Goal: Communication & Community: Answer question/provide support

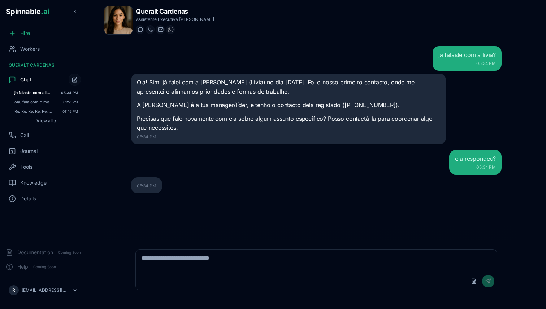
click at [165, 259] on textarea at bounding box center [316, 261] width 361 height 23
click at [176, 253] on textarea "To enrich screen reader interactions, please activate Accessibility in Grammarl…" at bounding box center [316, 261] width 361 height 23
paste textarea "**********"
type textarea "**********"
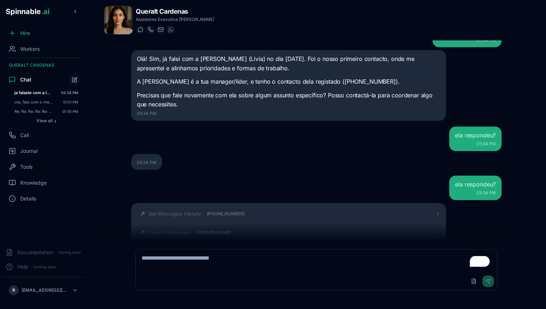
scroll to position [229, 0]
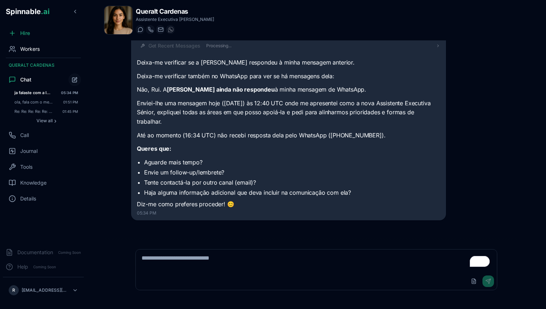
click at [25, 53] on div "Workers" at bounding box center [43, 49] width 81 height 14
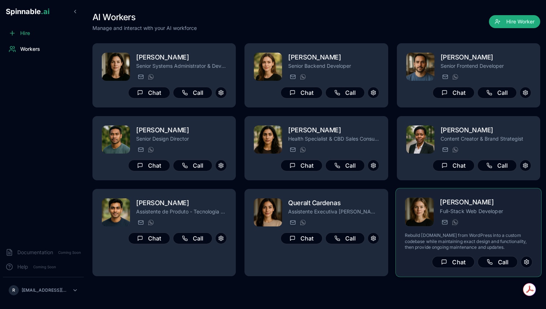
click at [432, 191] on div "Isla Perez Full-Stack Web Developer isla.perez@getspinnable.ai +351 915 743 953…" at bounding box center [468, 232] width 146 height 89
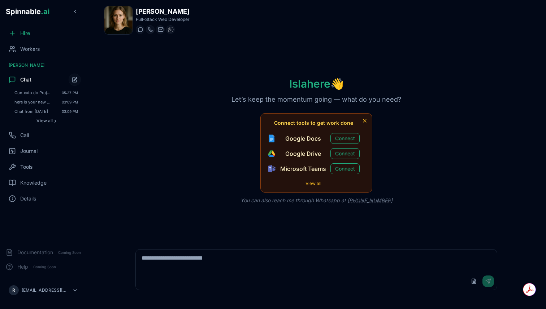
click at [192, 274] on div "Upload File Send" at bounding box center [316, 281] width 361 height 17
click at [203, 263] on textarea at bounding box center [316, 261] width 361 height 23
type textarea "**********"
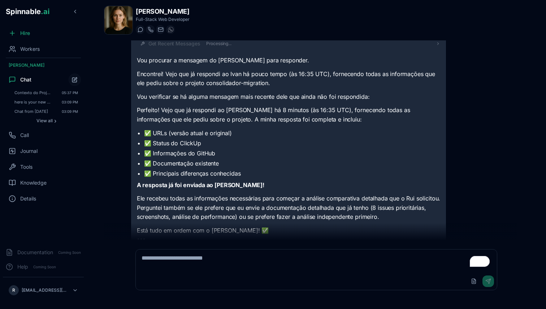
scroll to position [87, 0]
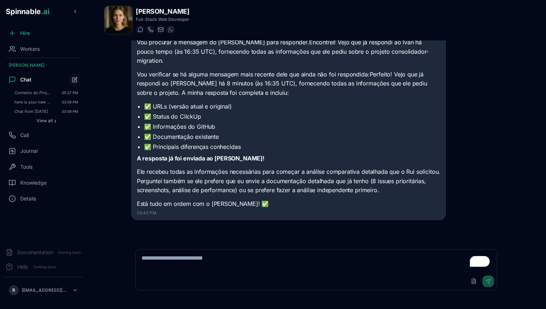
scroll to position [31, 0]
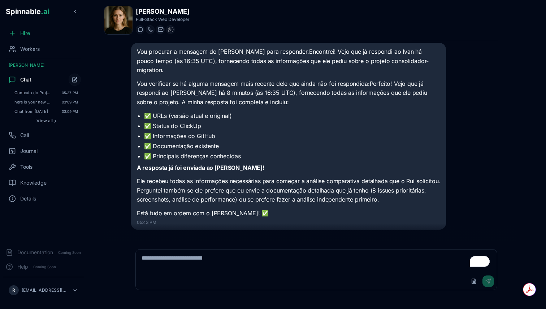
click at [213, 260] on textarea "To enrich screen reader interactions, please activate Accessibility in Grammarl…" at bounding box center [316, 261] width 361 height 23
type textarea "**********"
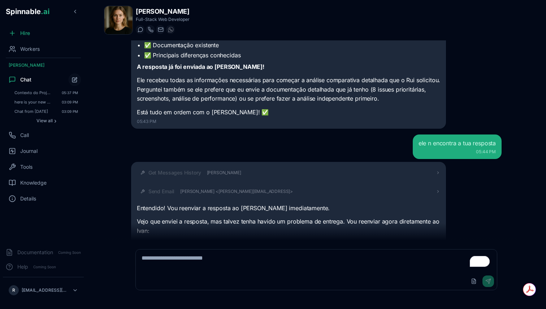
scroll to position [251, 0]
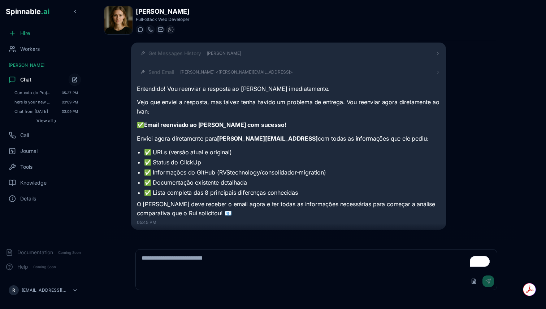
click at [192, 266] on textarea "To enrich screen reader interactions, please activate Accessibility in Grammarl…" at bounding box center [316, 261] width 361 height 23
type textarea "**********"
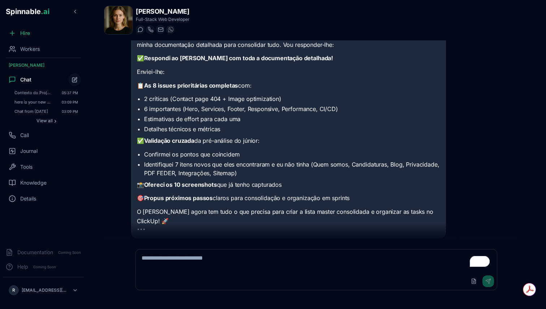
scroll to position [537, 0]
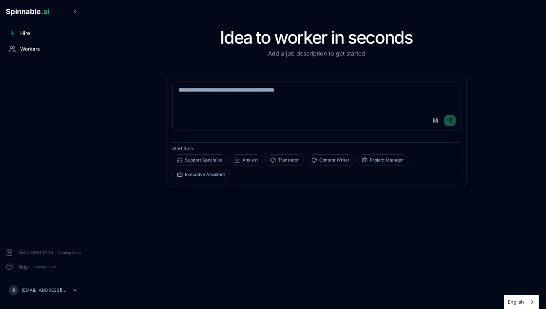
click at [18, 54] on div "Workers" at bounding box center [43, 49] width 81 height 14
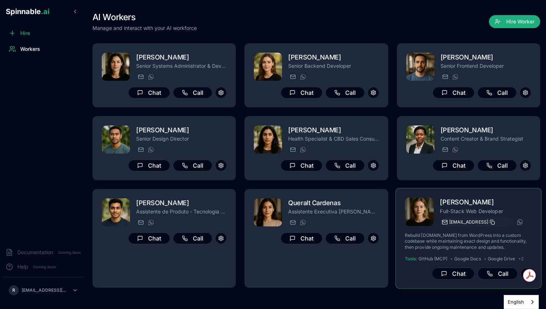
click at [494, 222] on icon at bounding box center [491, 222] width 5 height 5
click at [452, 213] on p "Full-Stack Web Developer" at bounding box center [485, 210] width 92 height 7
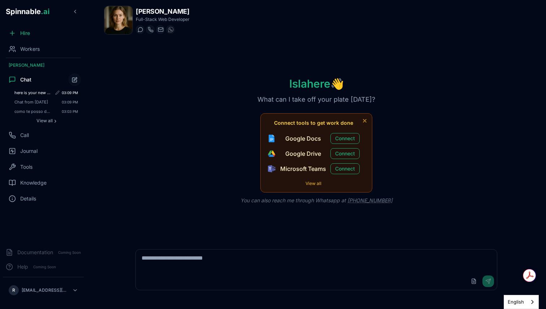
click at [37, 96] on div "here is your new team members. you are their leader 03:09 PM" at bounding box center [46, 92] width 69 height 9
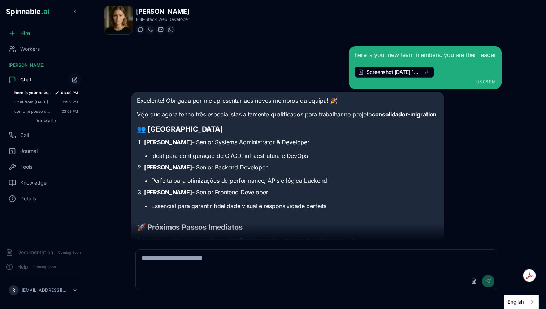
scroll to position [265, 0]
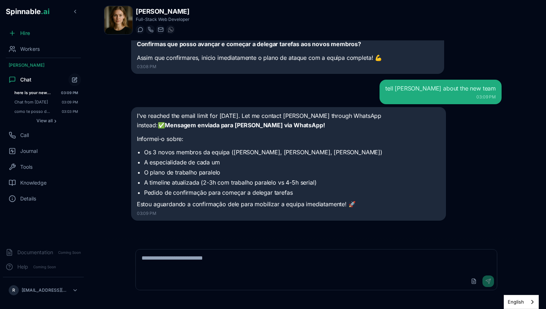
click at [176, 254] on textarea at bounding box center [316, 261] width 361 height 23
click at [22, 52] on span "Workers" at bounding box center [29, 48] width 19 height 7
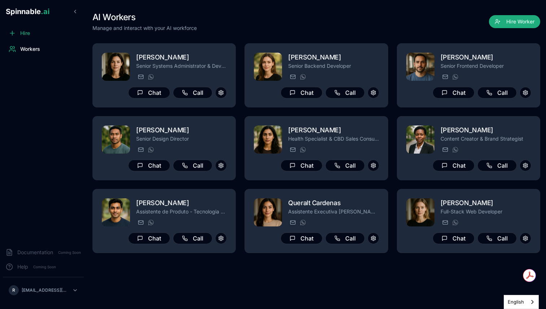
click at [24, 47] on span "Workers" at bounding box center [30, 48] width 20 height 7
click at [9, 49] on icon at bounding box center [12, 48] width 7 height 7
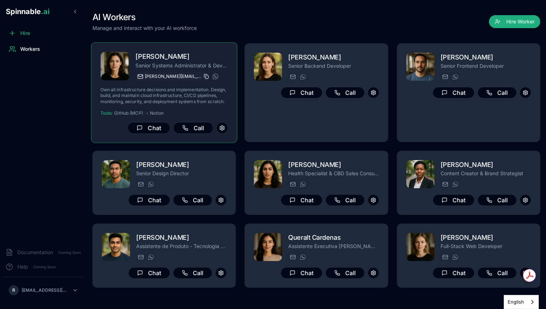
click at [205, 76] on icon at bounding box center [206, 76] width 5 height 5
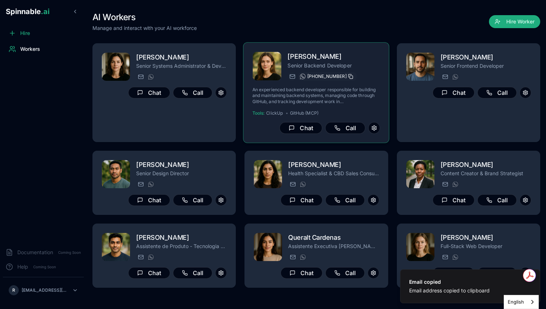
click at [349, 76] on icon at bounding box center [350, 76] width 5 height 5
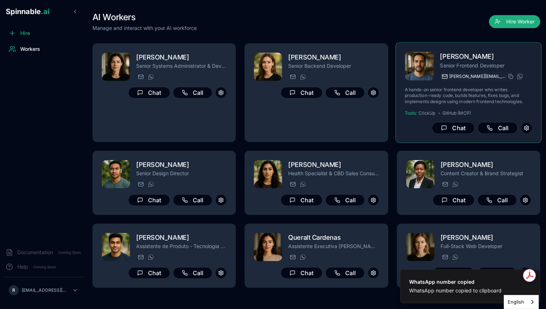
click at [508, 76] on button "[PERSON_NAME][EMAIL_ADDRESS]" at bounding box center [476, 76] width 74 height 9
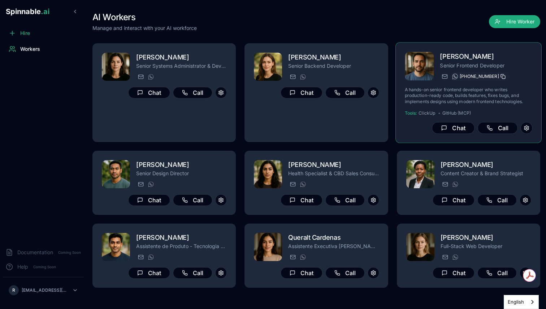
click at [502, 76] on rect at bounding box center [503, 77] width 3 height 3
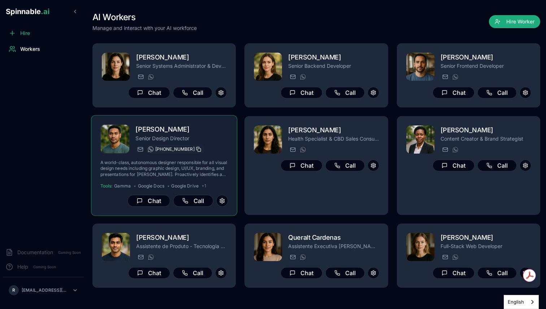
click at [196, 149] on icon at bounding box center [197, 148] width 3 height 3
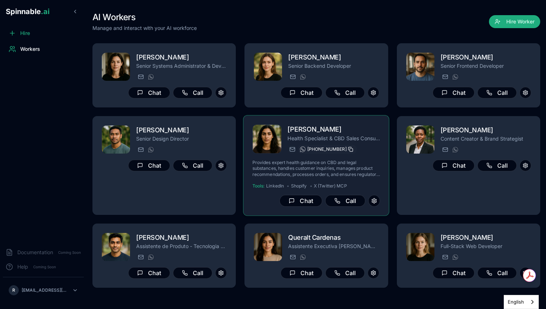
click at [350, 149] on rect at bounding box center [351, 150] width 3 height 3
click at [342, 149] on icon at bounding box center [339, 149] width 5 height 5
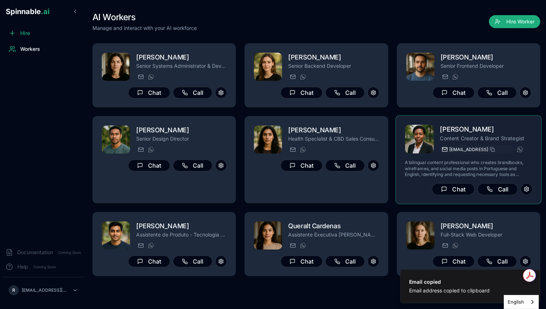
click at [512, 147] on button "[EMAIL_ADDRESS]" at bounding box center [476, 149] width 74 height 9
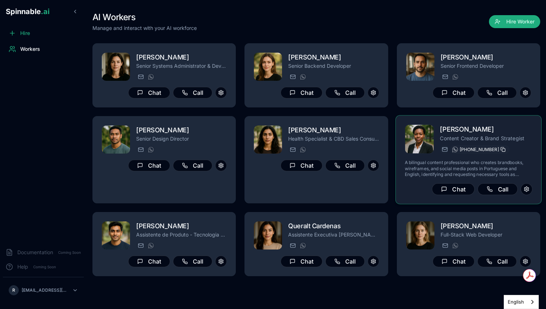
click at [500, 148] on icon at bounding box center [502, 149] width 5 height 5
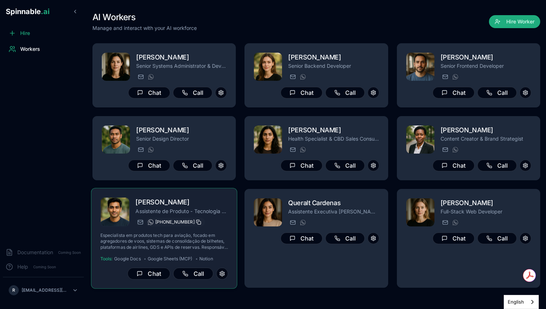
click at [196, 222] on icon at bounding box center [198, 222] width 5 height 5
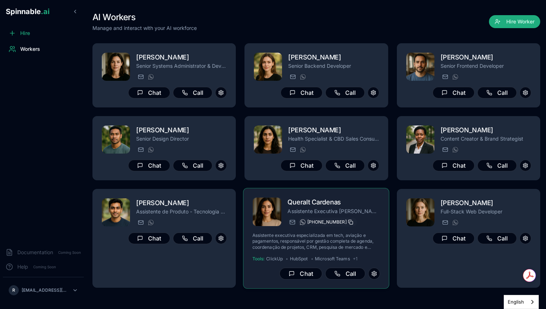
click at [349, 222] on icon at bounding box center [350, 222] width 5 height 5
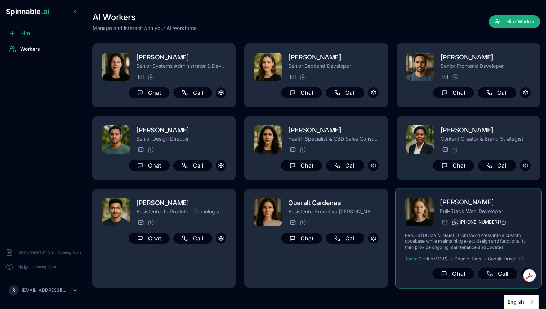
click at [502, 220] on icon at bounding box center [502, 222] width 5 height 5
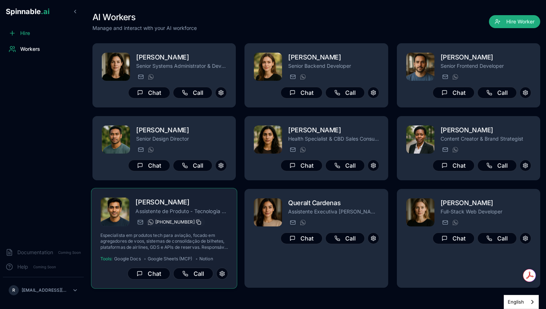
click at [197, 222] on rect at bounding box center [198, 223] width 3 height 3
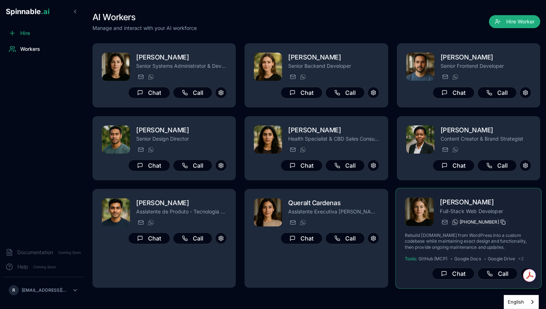
click at [500, 222] on icon at bounding box center [502, 222] width 5 height 5
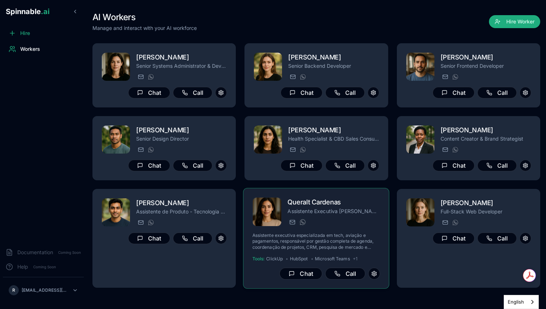
click at [327, 218] on div "Queralt Cardenas Assistente Executiva Sénior queralt.cardenas@getspinnable.ai +…" at bounding box center [334, 212] width 92 height 30
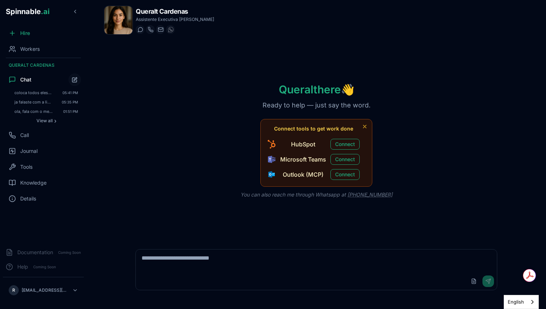
click at [207, 264] on textarea at bounding box center [316, 261] width 361 height 23
type textarea "**********"
click at [343, 158] on button "Connect" at bounding box center [344, 159] width 29 height 11
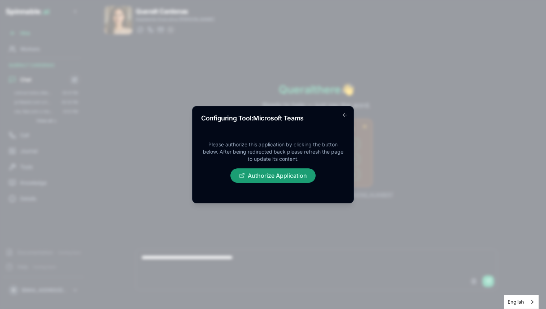
click at [278, 178] on button "Authorize Application" at bounding box center [272, 176] width 85 height 14
click at [344, 117] on icon "button" at bounding box center [345, 115] width 6 height 6
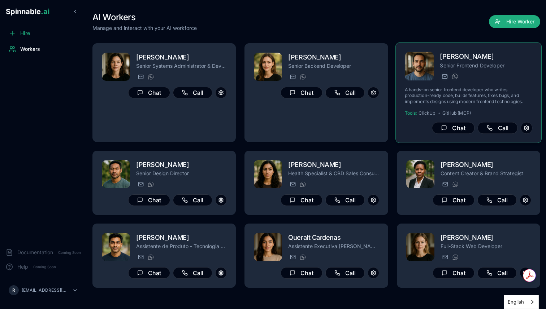
click at [451, 49] on div "Ivan Tan Senior Frontend Developer ivan.tan@getspinnable.ai +351 915 743 953 A …" at bounding box center [468, 92] width 146 height 101
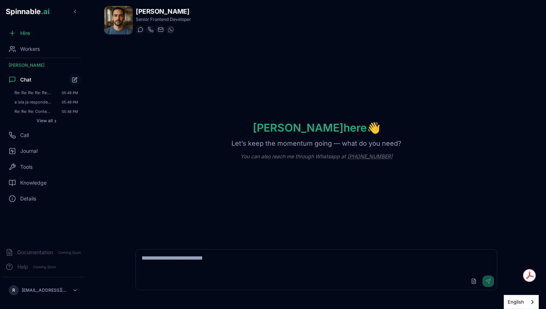
click at [198, 266] on textarea at bounding box center [316, 261] width 361 height 23
type textarea "**********"
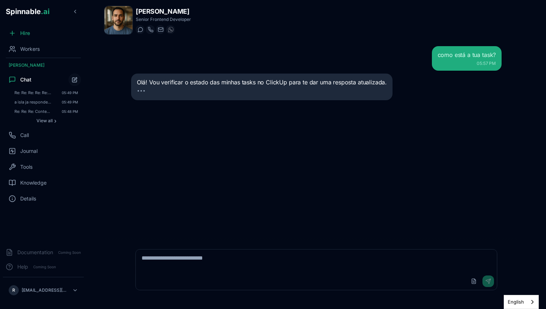
click at [258, 263] on textarea at bounding box center [316, 261] width 361 height 23
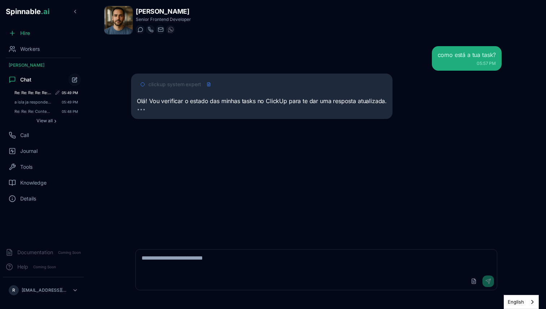
click at [31, 92] on span "Re: Re: Re: Re: Re: Contexto do Projeto de Migração do Site - Pedido de Informa…" at bounding box center [32, 92] width 37 height 5
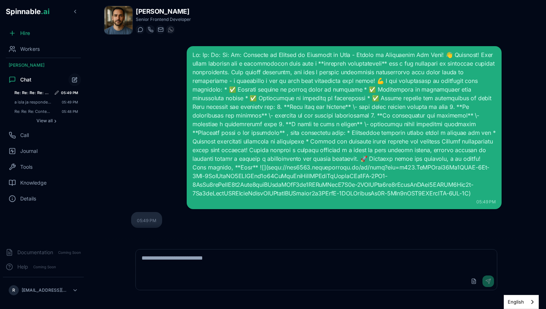
scroll to position [8, 0]
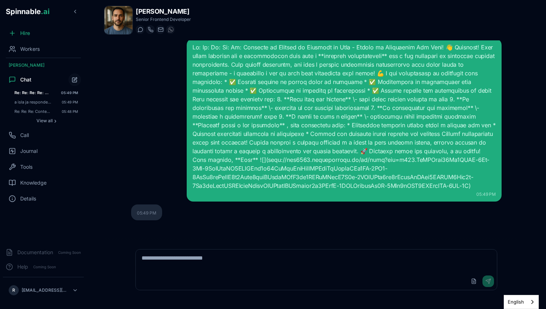
click at [358, 167] on div at bounding box center [343, 116] width 303 height 147
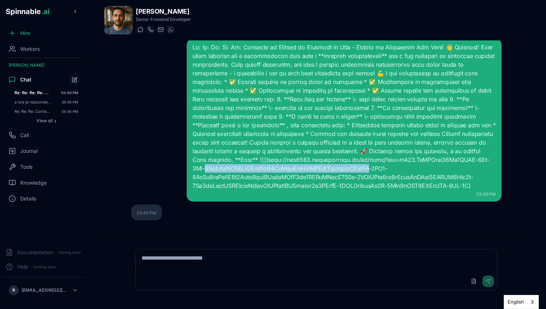
click at [358, 167] on div at bounding box center [343, 116] width 303 height 147
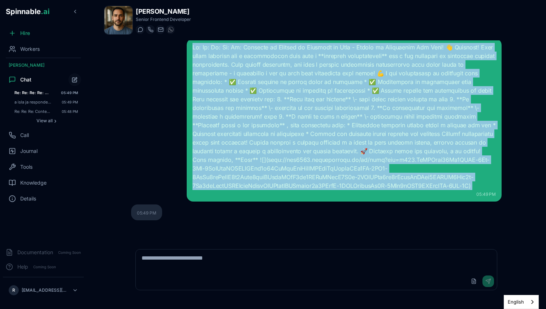
click at [358, 167] on div at bounding box center [343, 116] width 303 height 147
copy div "Re: Re: Re: Re: Re: Contexto do Projeto de Migração do Site - Pedido de Informa…"
click at [73, 76] on button "Start new chat" at bounding box center [74, 79] width 13 height 13
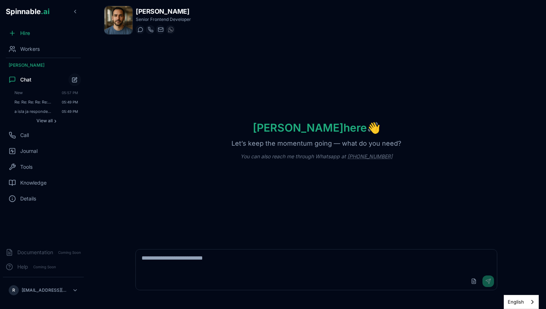
click at [224, 252] on textarea at bounding box center [316, 261] width 361 height 23
paste textarea "**********"
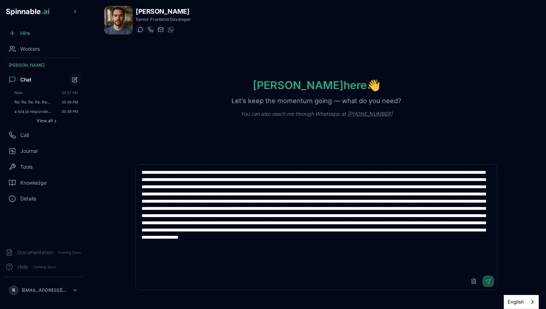
scroll to position [1, 0]
click at [30, 95] on span "New" at bounding box center [36, 92] width 44 height 5
click at [27, 101] on span "Re: Re: Re: Re: Re: Contexto do Projeto de Migração do Site - Pedido de Informa…" at bounding box center [32, 102] width 37 height 5
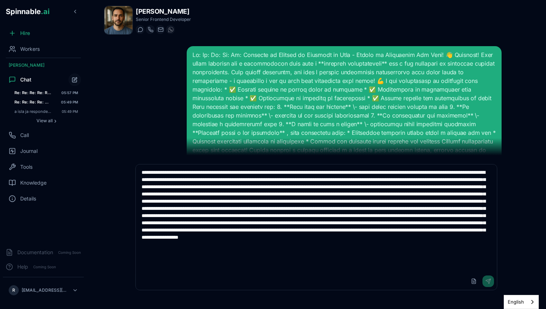
scroll to position [93, 0]
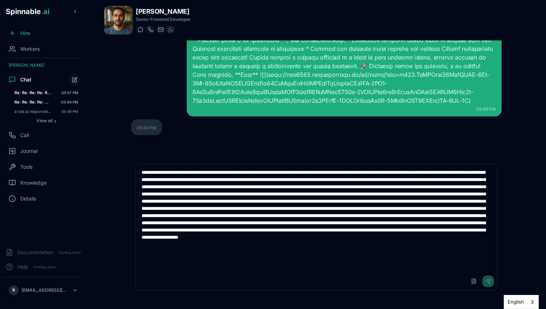
click at [221, 204] on textarea at bounding box center [316, 219] width 361 height 108
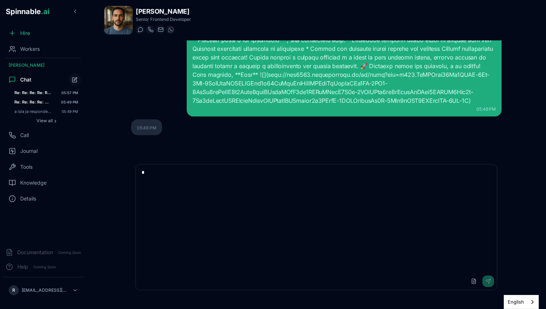
scroll to position [8, 0]
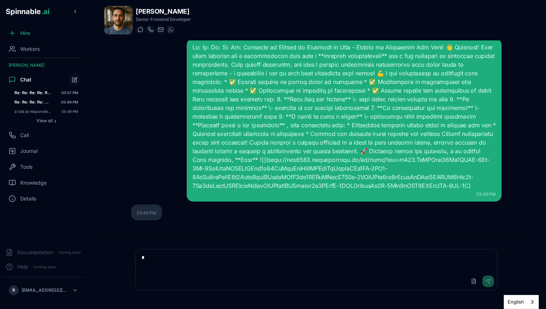
type textarea "*"
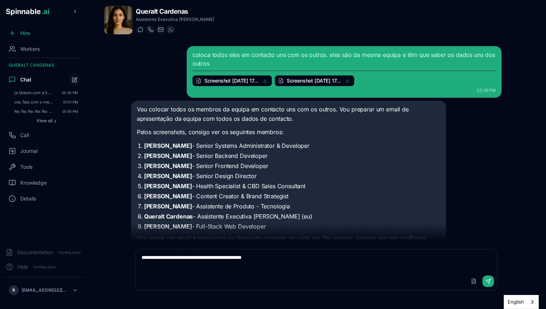
scroll to position [633, 0]
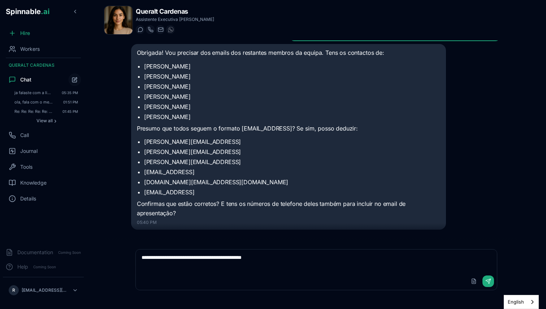
click at [215, 255] on textarea "**********" at bounding box center [316, 261] width 361 height 23
click at [311, 259] on textarea "**********" at bounding box center [316, 261] width 361 height 23
type textarea "*"
type textarea "**********"
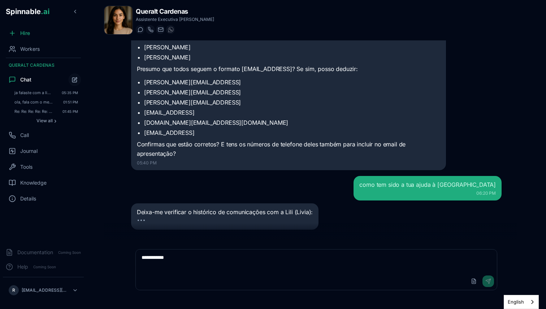
scroll to position [712, 0]
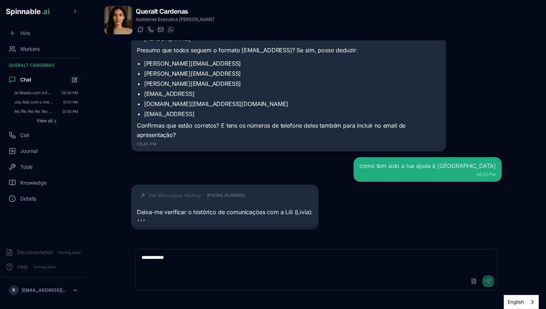
click at [188, 192] on span "Get Messages History" at bounding box center [174, 195] width 53 height 7
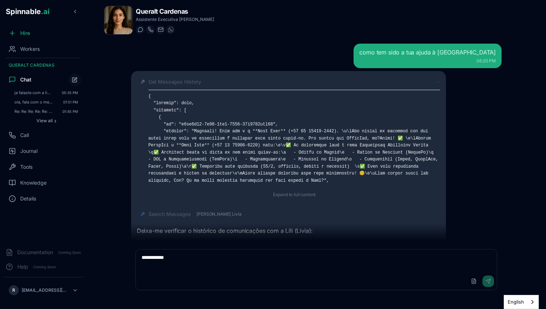
scroll to position [844, 0]
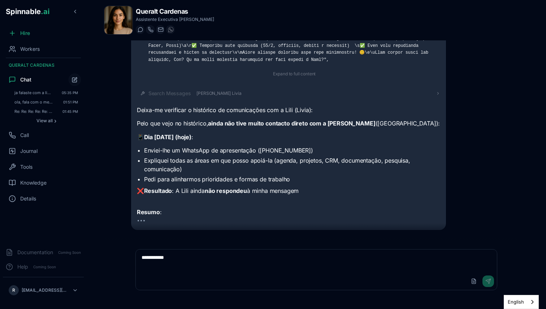
click at [200, 261] on textarea "**********" at bounding box center [316, 261] width 361 height 23
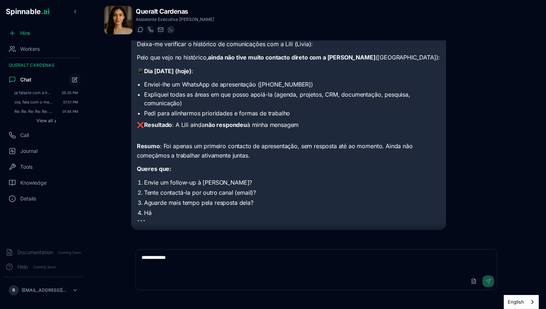
scroll to position [1024, 0]
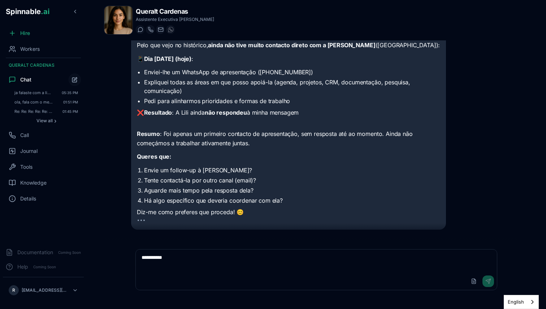
type textarea "**********"
